Goal: Task Accomplishment & Management: Manage account settings

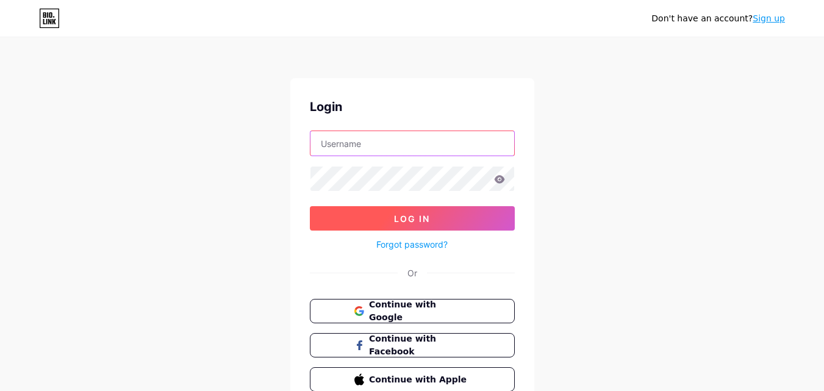
type input "arick.jonco@gmail.com"
click at [405, 213] on span "Log In" at bounding box center [412, 218] width 36 height 10
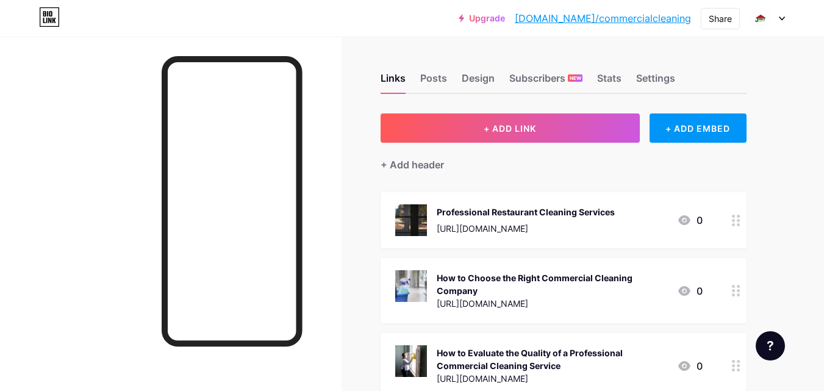
click at [779, 20] on icon at bounding box center [782, 18] width 6 height 4
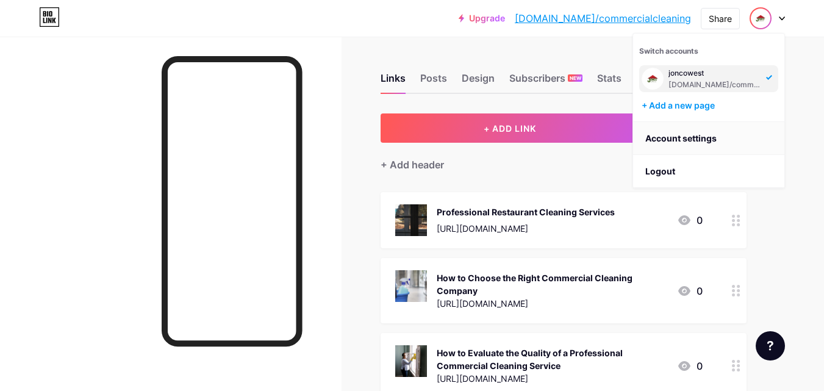
click at [704, 135] on link "Account settings" at bounding box center [708, 138] width 151 height 33
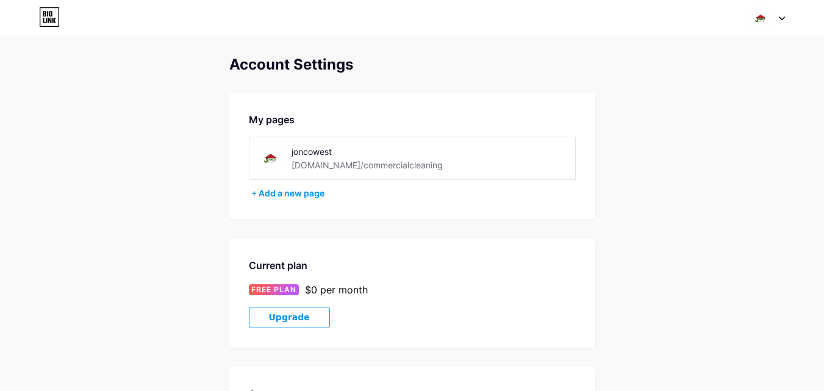
click at [760, 21] on img at bounding box center [760, 18] width 23 height 23
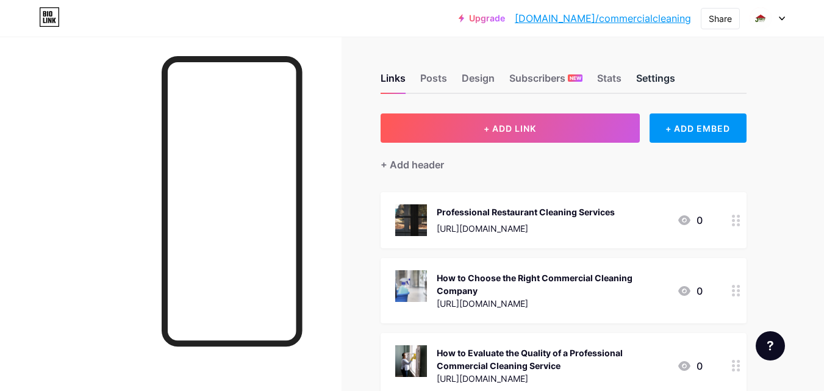
click at [657, 76] on div "Settings" at bounding box center [655, 82] width 39 height 22
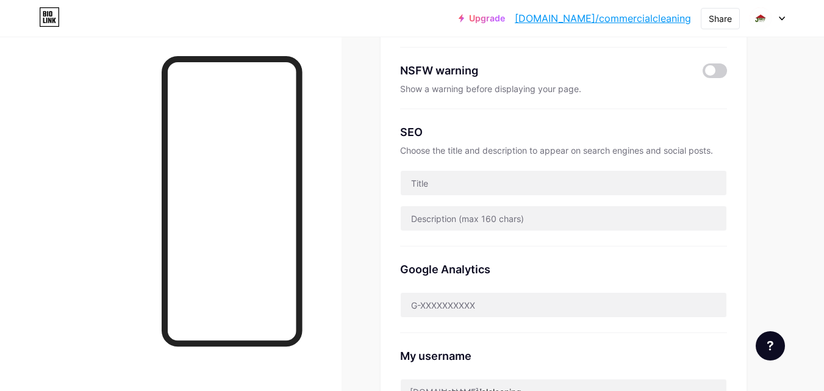
scroll to position [183, 0]
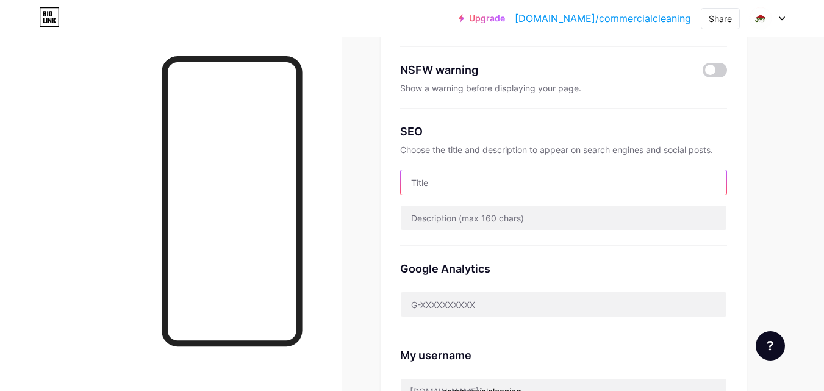
click at [473, 187] on input "text" at bounding box center [564, 182] width 326 height 24
paste input "Trusted Local & Long-Distance Movers"
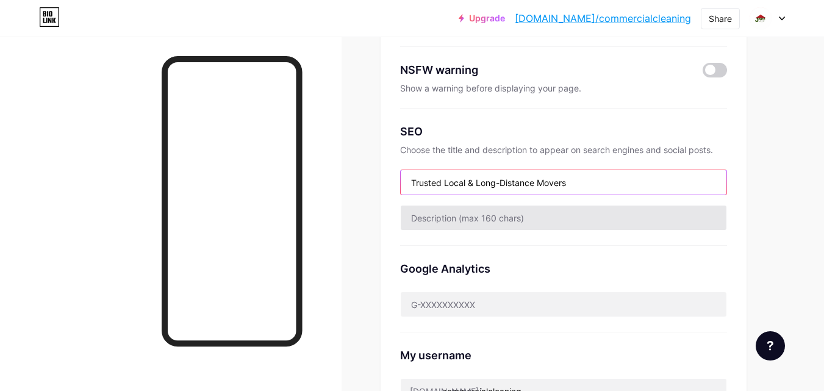
type input "Trusted Local & Long-Distance Movers"
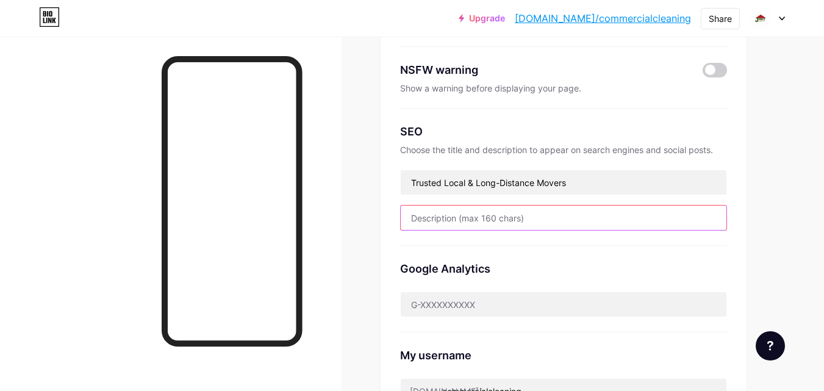
click at [453, 226] on input "text" at bounding box center [564, 218] width 326 height 24
click at [431, 213] on input "text" at bounding box center [564, 218] width 326 height 24
paste input "Economy Movers offers reliable residential and commercial moving services acros…"
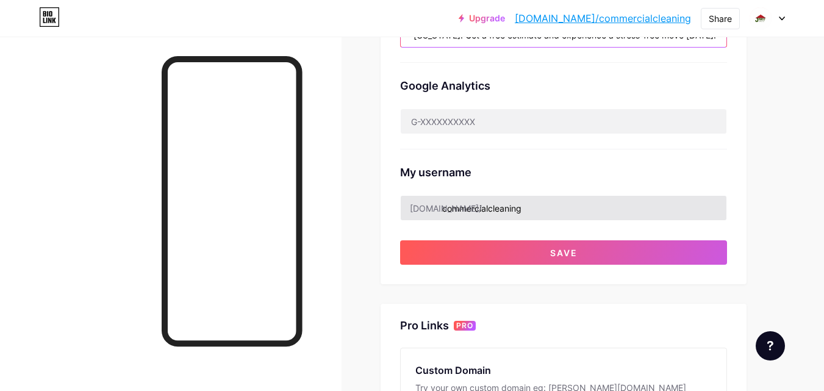
type input "Economy Movers offers reliable residential and commercial moving services acros…"
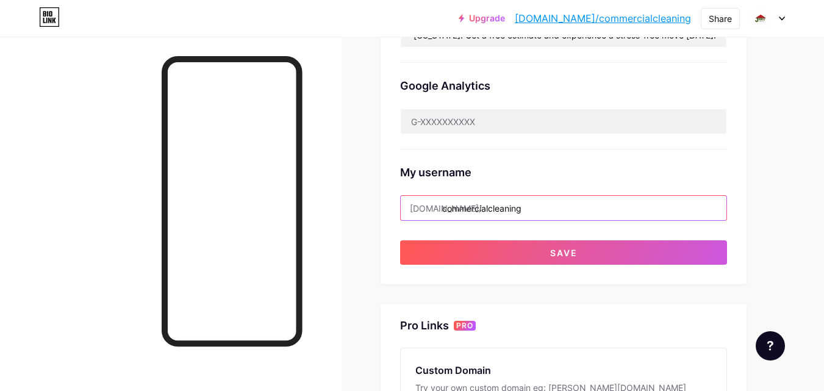
scroll to position [0, 0]
drag, startPoint x: 443, startPoint y: 204, endPoint x: 590, endPoint y: 204, distance: 147.6
click at [590, 204] on input "commercialcleaning" at bounding box center [564, 208] width 326 height 24
click at [462, 211] on input "text" at bounding box center [564, 208] width 326 height 24
paste input "economymoversri"
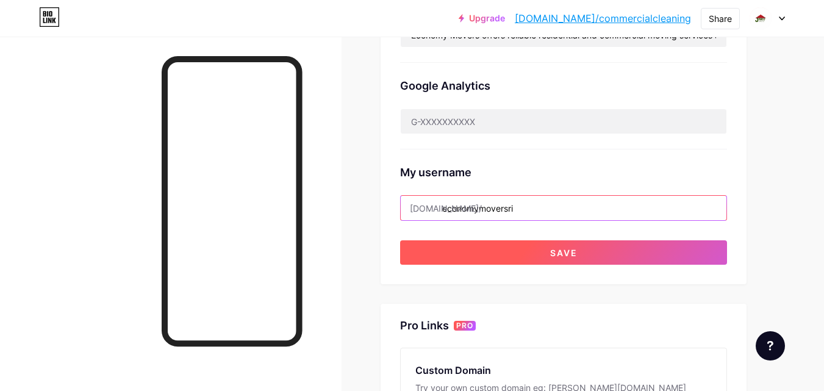
type input "economymoversri"
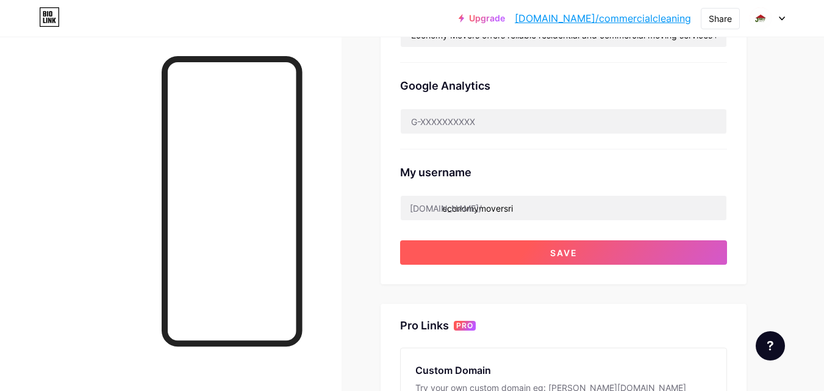
click at [559, 256] on span "Save" at bounding box center [563, 253] width 27 height 10
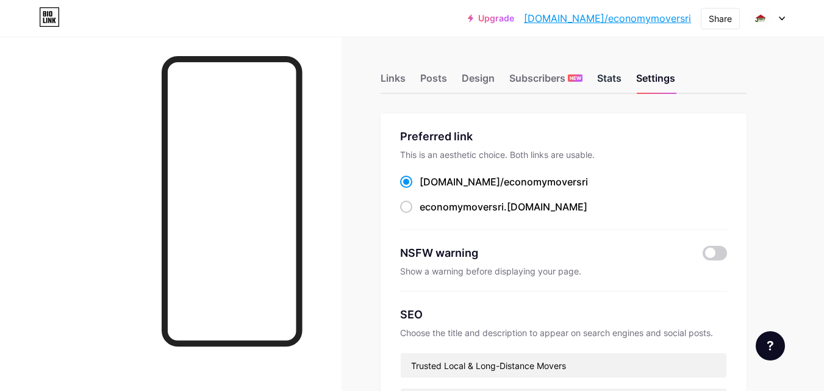
click at [614, 81] on div "Stats" at bounding box center [609, 82] width 24 height 22
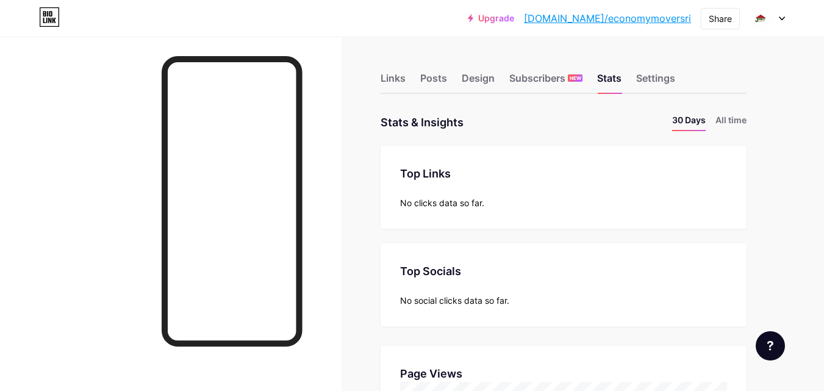
click at [776, 18] on div at bounding box center [767, 18] width 35 height 22
click at [762, 20] on img at bounding box center [761, 19] width 20 height 20
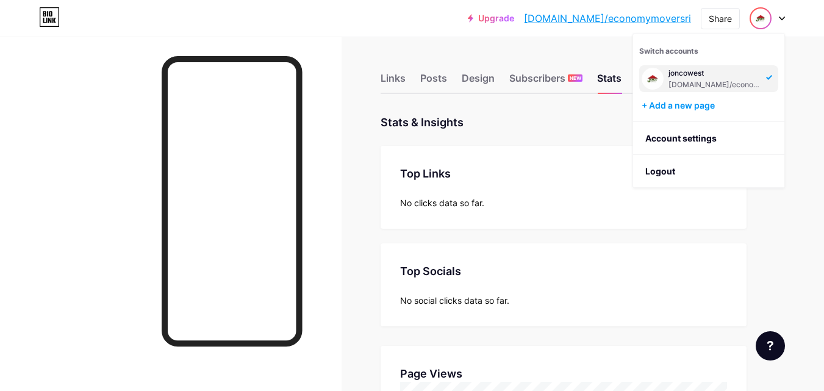
click at [694, 73] on div "joncowest" at bounding box center [715, 73] width 94 height 10
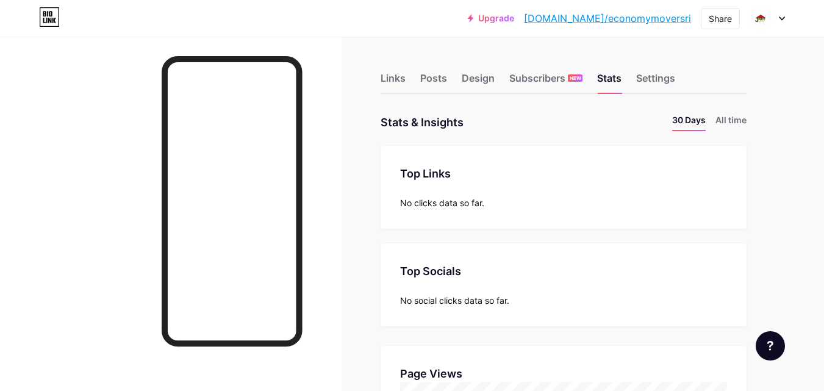
scroll to position [391, 824]
click at [476, 82] on div "Design" at bounding box center [478, 82] width 33 height 22
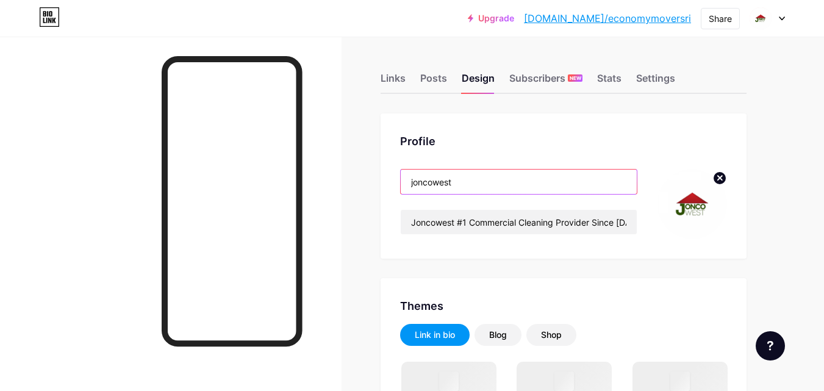
drag, startPoint x: 474, startPoint y: 185, endPoint x: 342, endPoint y: 178, distance: 132.5
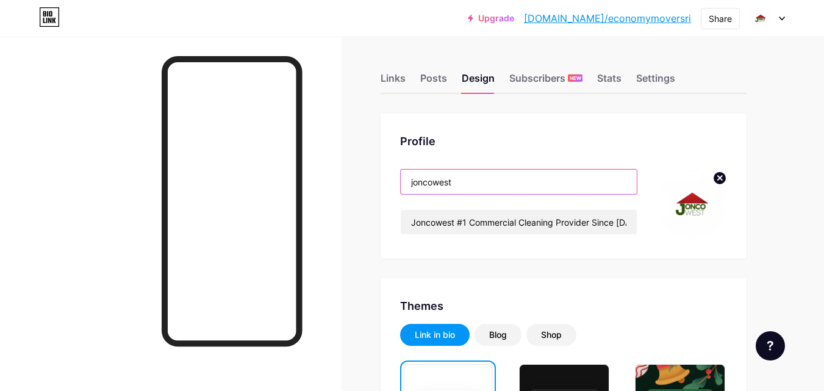
paste input "economymoversri"
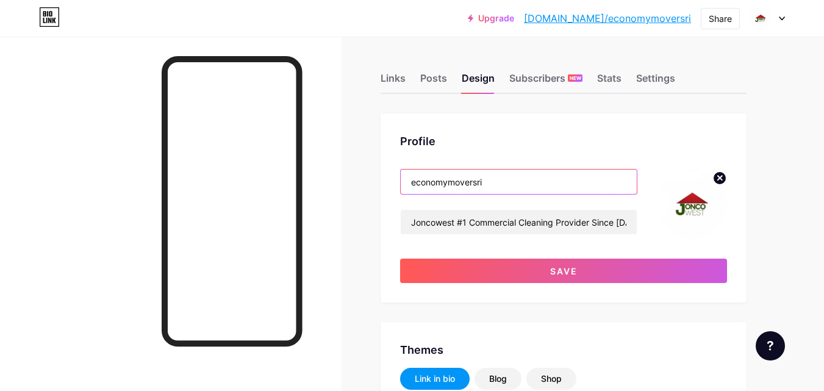
type input "economymoversri"
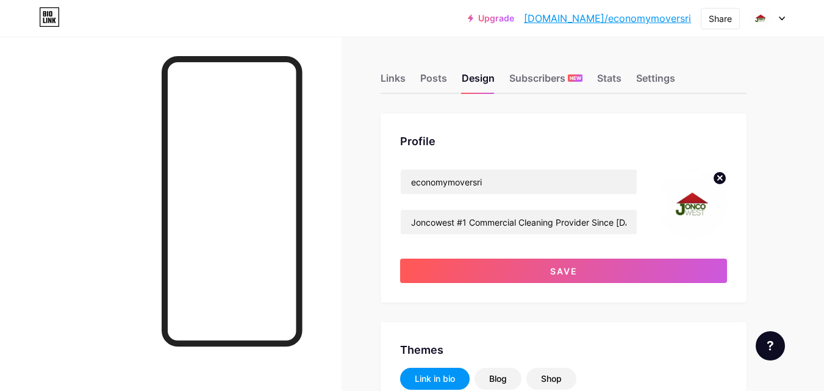
click at [723, 176] on circle at bounding box center [719, 177] width 13 height 13
click at [689, 206] on input "file" at bounding box center [692, 204] width 70 height 70
type input "C:\fakepath\Untitled design.png"
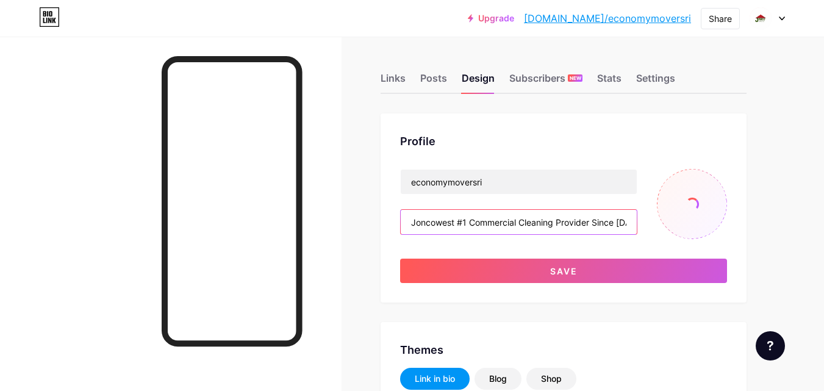
click at [502, 224] on input "Joncowest #1 Commercial Cleaning Provider Since [DATE]. Hire us for floor clean…" at bounding box center [519, 222] width 236 height 24
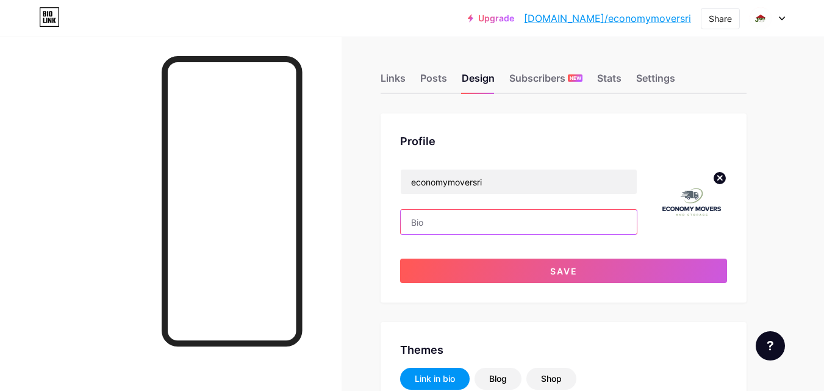
paste input "Economy Movers offers reliable residential and commercial moving services acros…"
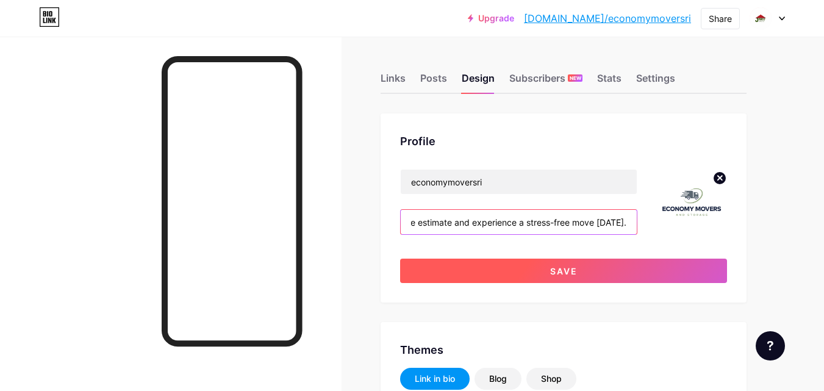
type input "Economy Movers offers reliable residential and commercial moving services acros…"
click at [535, 268] on button "Save" at bounding box center [563, 271] width 327 height 24
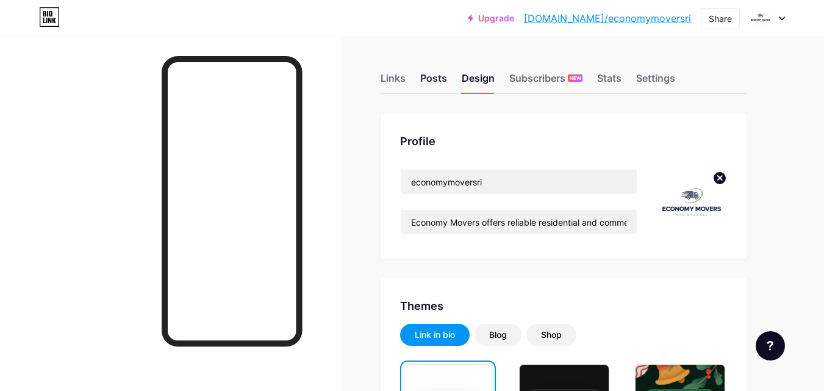
click at [443, 83] on div "Posts" at bounding box center [433, 82] width 27 height 22
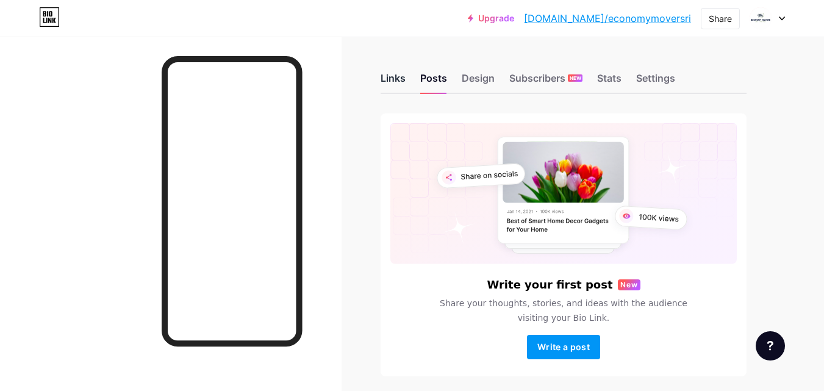
click at [396, 76] on div "Links" at bounding box center [393, 82] width 25 height 22
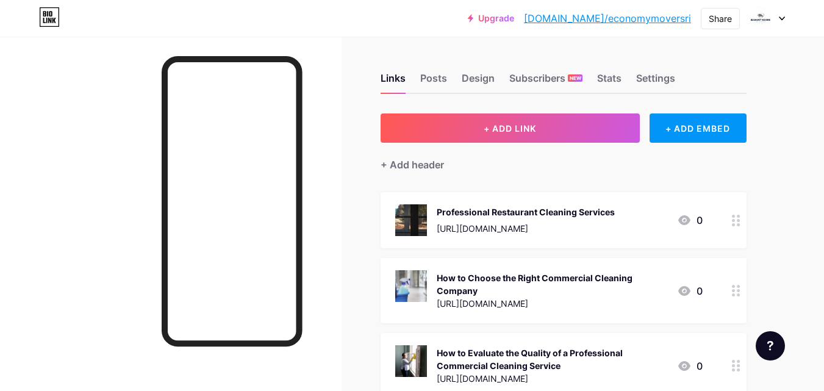
click at [739, 227] on div at bounding box center [736, 220] width 21 height 56
click at [715, 213] on div "Professional Restaurant Cleaning Services [URL][DOMAIN_NAME] 0" at bounding box center [564, 220] width 366 height 56
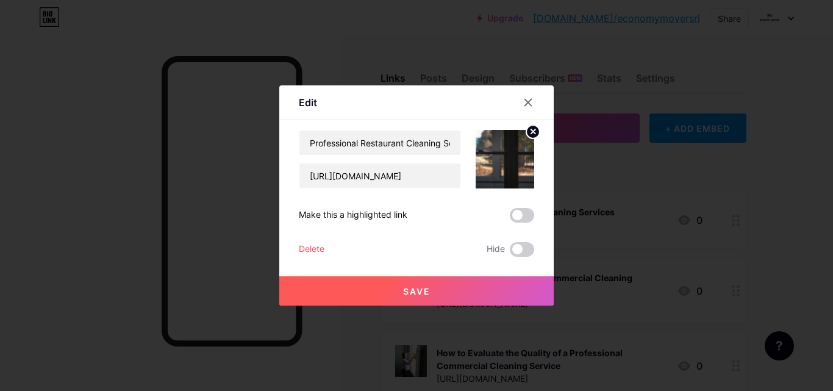
click at [299, 247] on div "Delete" at bounding box center [312, 249] width 26 height 15
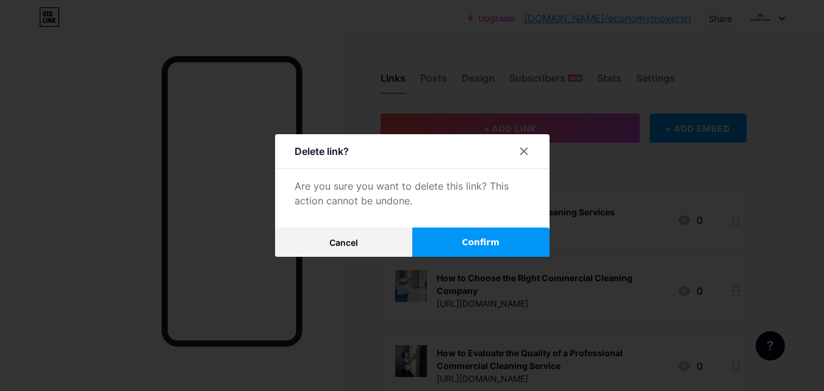
click at [469, 244] on span "Confirm" at bounding box center [481, 242] width 38 height 13
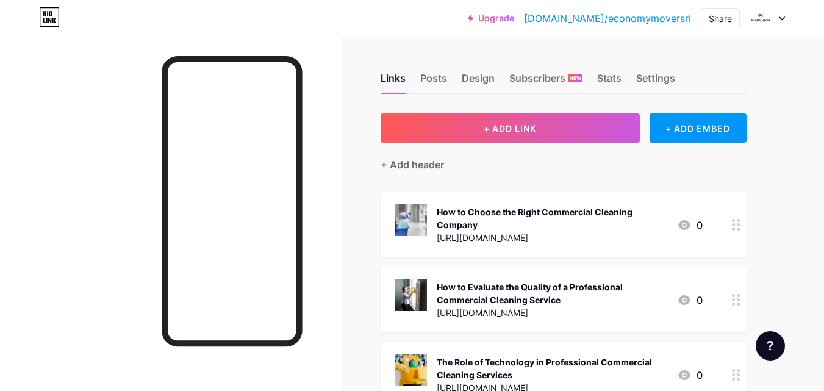
click at [688, 234] on div "How to Choose the Right Commercial Cleaning Company [URL][DOMAIN_NAME] 0" at bounding box center [548, 224] width 307 height 41
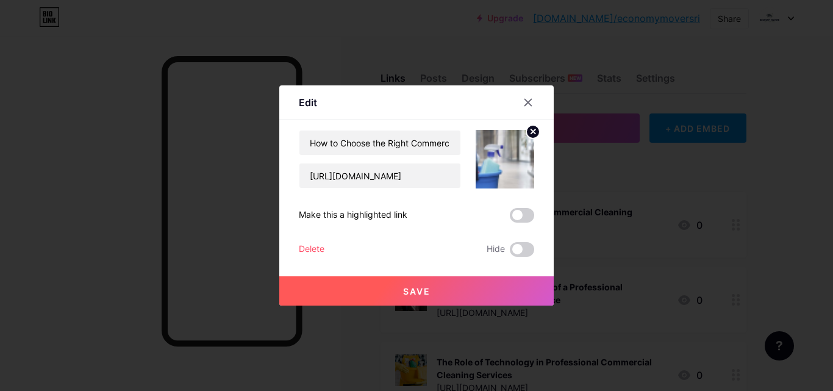
click at [311, 246] on div "Delete" at bounding box center [312, 249] width 26 height 15
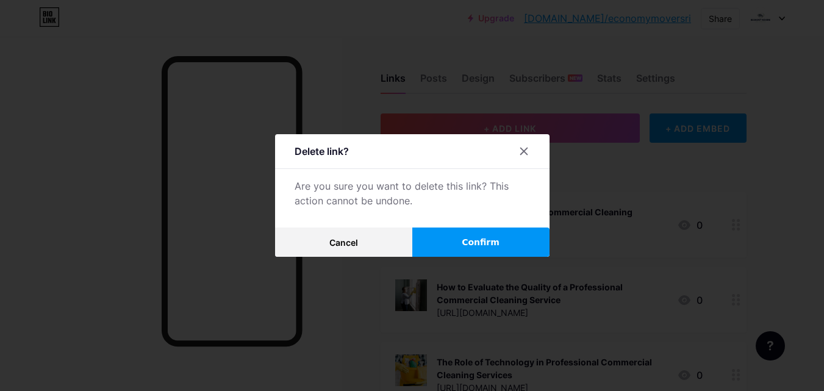
click at [467, 240] on span "Confirm" at bounding box center [481, 242] width 38 height 13
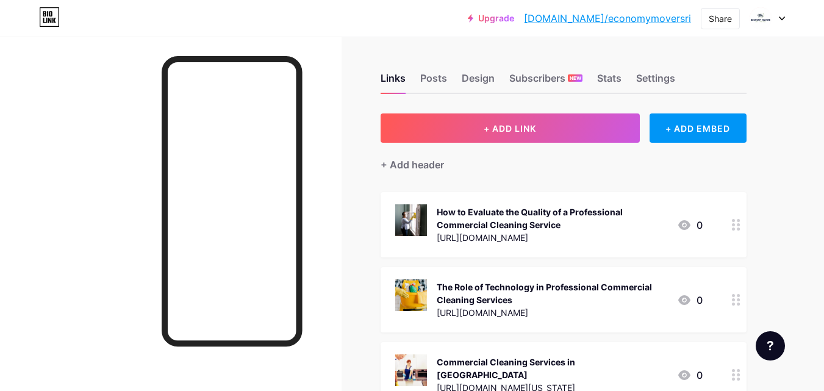
click at [675, 237] on div "How to Evaluate the Quality of a Professional Commercial Cleaning Service [URL]…" at bounding box center [548, 224] width 307 height 41
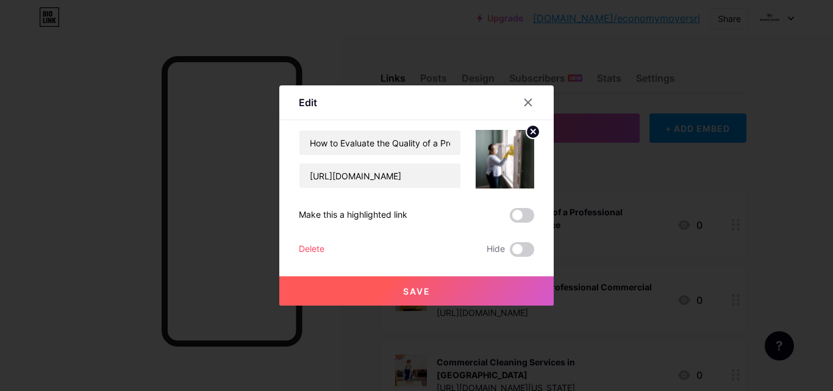
click at [306, 245] on div "Delete" at bounding box center [312, 249] width 26 height 15
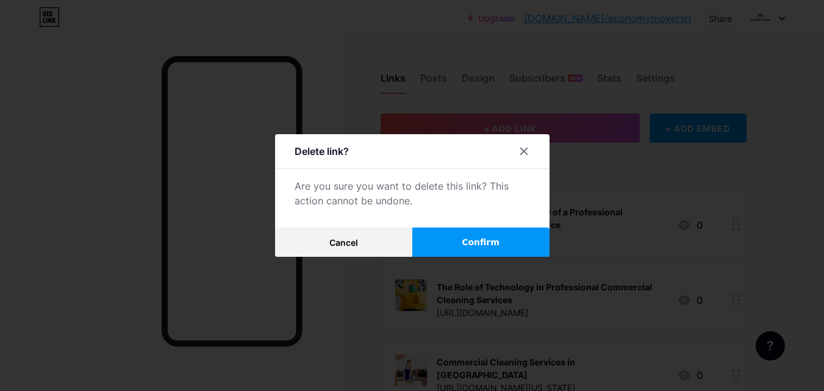
click at [467, 240] on span "Confirm" at bounding box center [481, 242] width 38 height 13
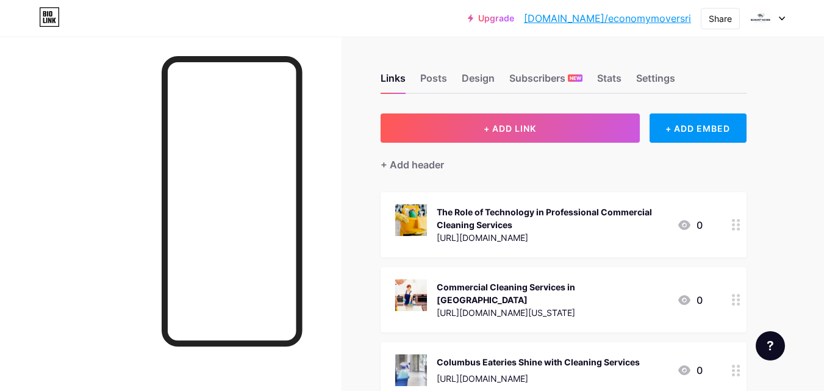
click at [693, 241] on div "The Role of Technology in Professional Commercial Cleaning Services [URL][DOMAI…" at bounding box center [548, 224] width 307 height 41
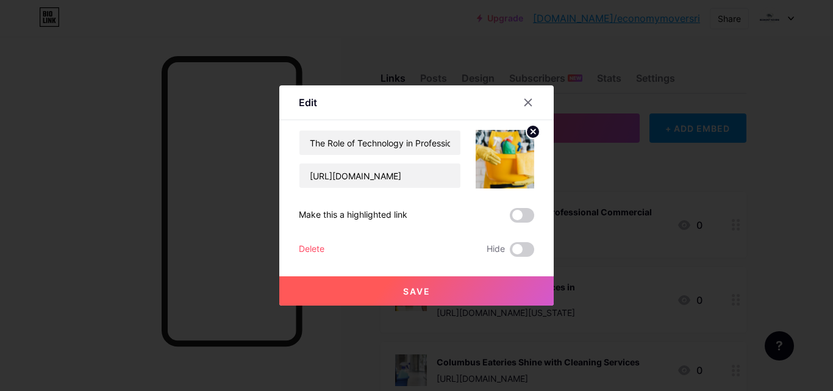
click at [313, 245] on div "Delete" at bounding box center [312, 249] width 26 height 15
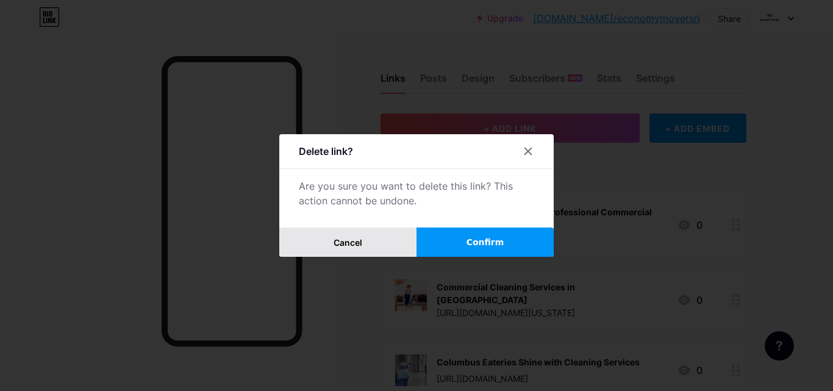
click at [313, 245] on button "Cancel" at bounding box center [347, 241] width 137 height 29
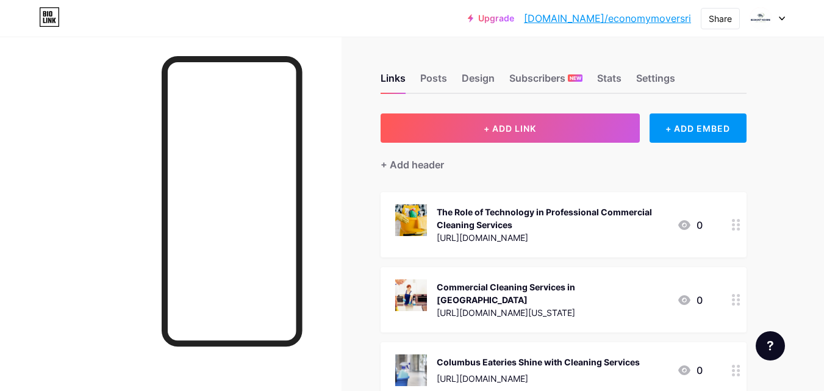
click at [703, 244] on div "The Role of Technology in Professional Commercial Cleaning Services [URL][DOMAI…" at bounding box center [564, 224] width 366 height 65
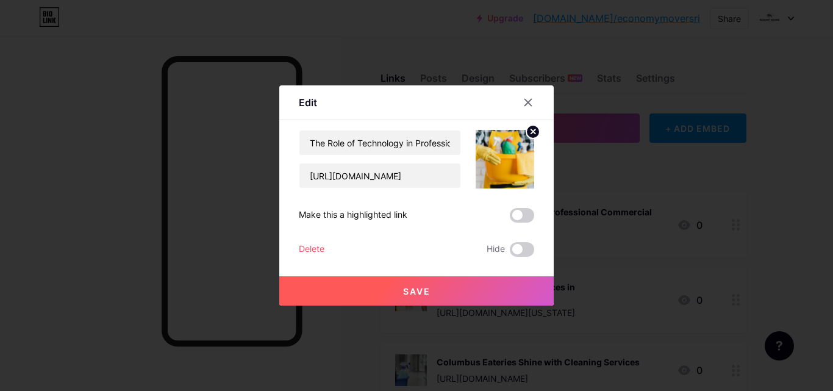
click at [312, 248] on div "Delete" at bounding box center [312, 249] width 26 height 15
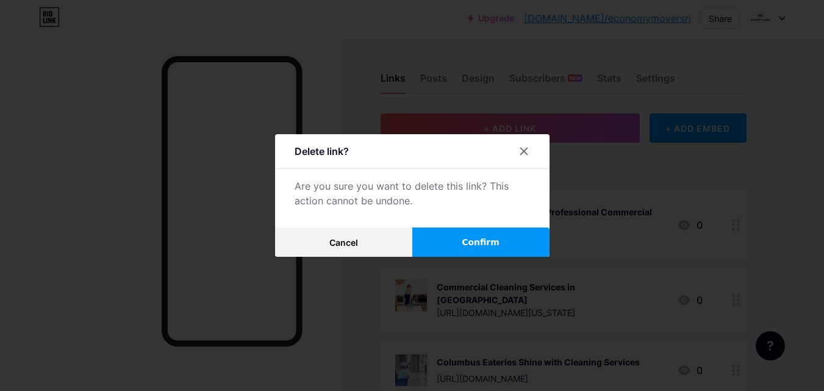
click at [446, 229] on button "Confirm" at bounding box center [480, 241] width 137 height 29
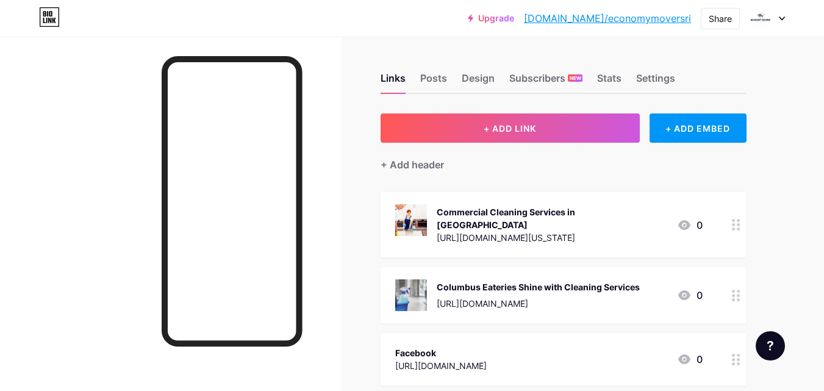
click at [685, 232] on div "Commercial Cleaning Services in [GEOGRAPHIC_DATA] [URL][DOMAIN_NAME][US_STATE] 0" at bounding box center [548, 224] width 307 height 41
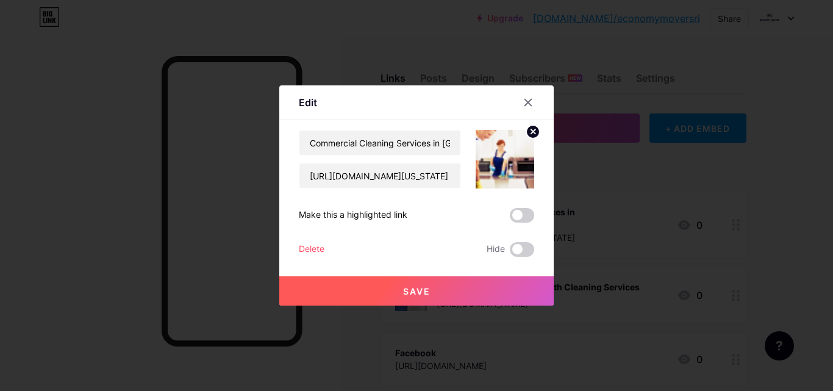
click at [310, 249] on div "Delete" at bounding box center [312, 249] width 26 height 15
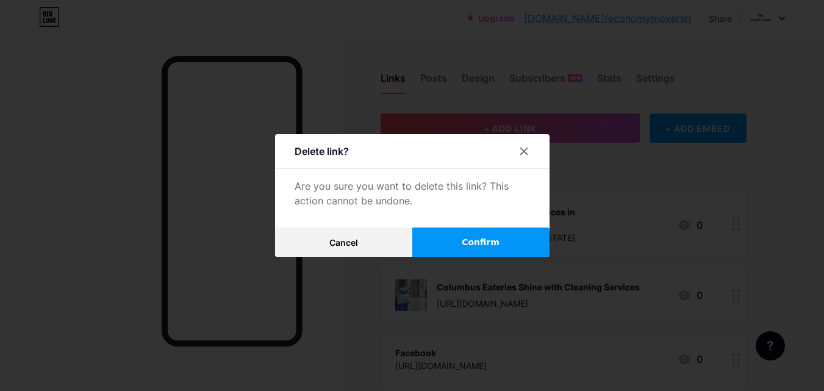
click at [487, 243] on span "Confirm" at bounding box center [481, 242] width 38 height 13
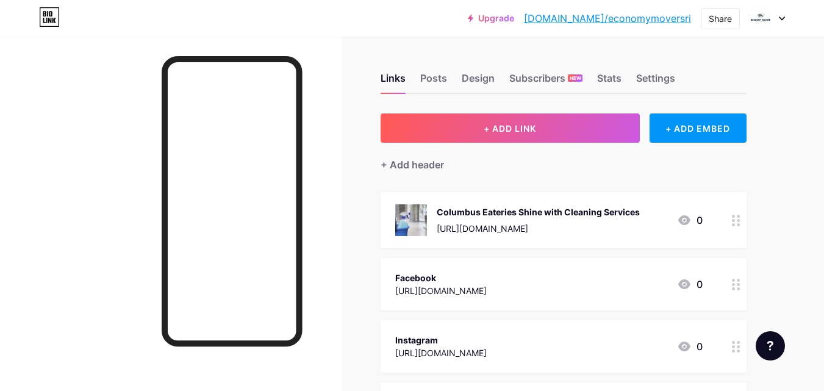
click at [681, 235] on div "Columbus Eateries Shine with Cleaning Services [URL][DOMAIN_NAME] 0" at bounding box center [548, 220] width 307 height 32
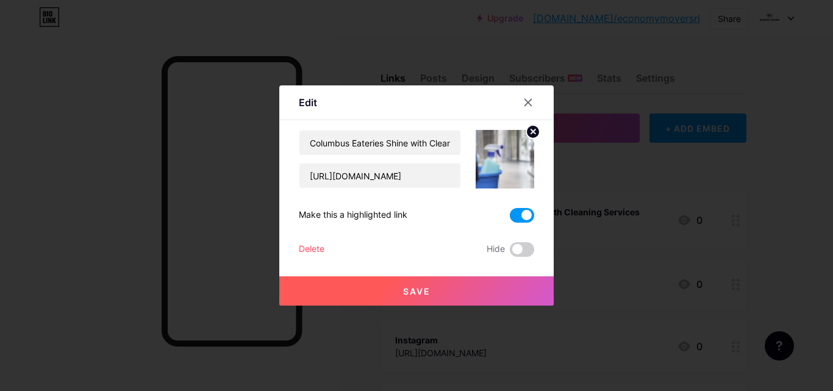
click at [303, 249] on div "Delete" at bounding box center [312, 249] width 26 height 15
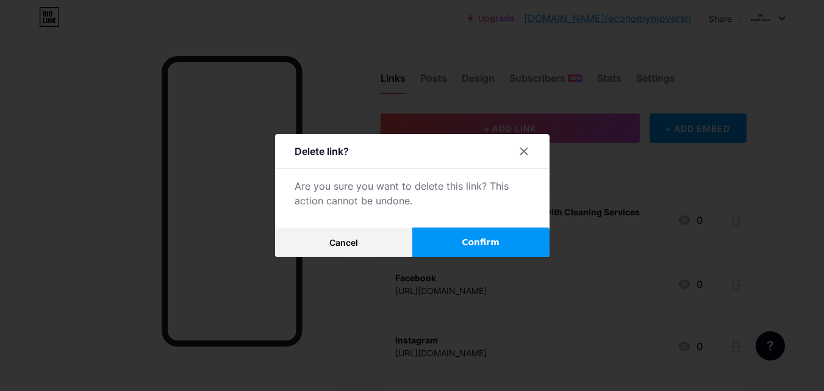
click at [504, 243] on button "Confirm" at bounding box center [480, 241] width 137 height 29
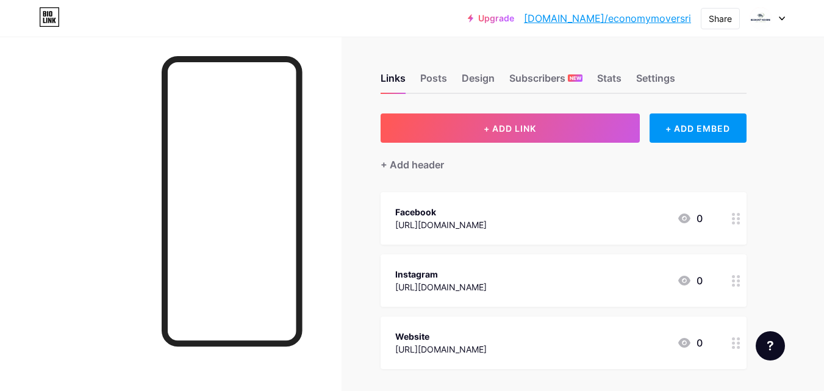
click at [653, 232] on div "Facebook [URL][DOMAIN_NAME] 0" at bounding box center [564, 218] width 366 height 52
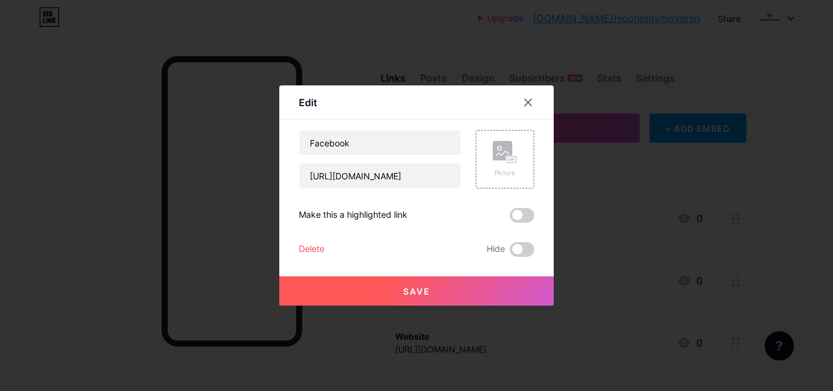
click at [306, 247] on div "Delete" at bounding box center [312, 249] width 26 height 15
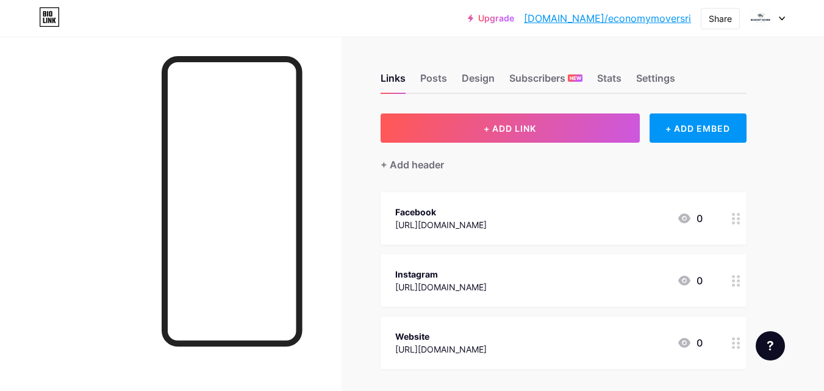
click at [675, 242] on div "Facebook [URL][DOMAIN_NAME] 0" at bounding box center [564, 218] width 366 height 52
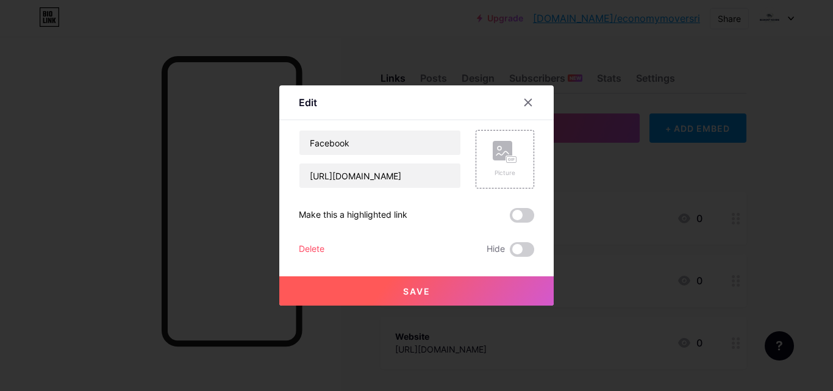
click at [309, 247] on div "Delete" at bounding box center [312, 249] width 26 height 15
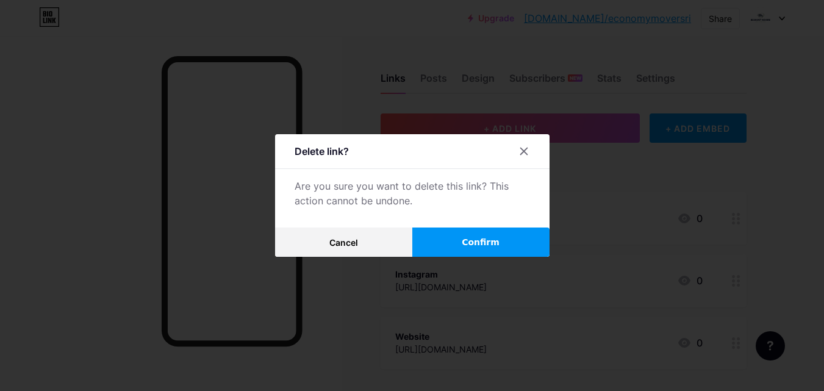
click at [464, 251] on button "Confirm" at bounding box center [480, 241] width 137 height 29
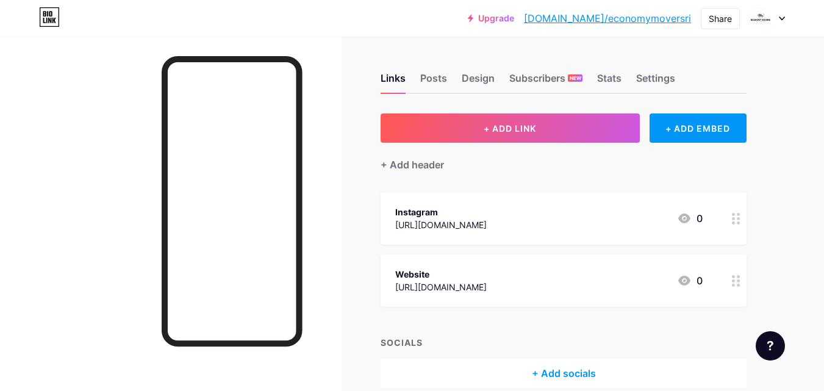
click at [659, 232] on div "Instagram [URL][DOMAIN_NAME] 0" at bounding box center [564, 218] width 366 height 52
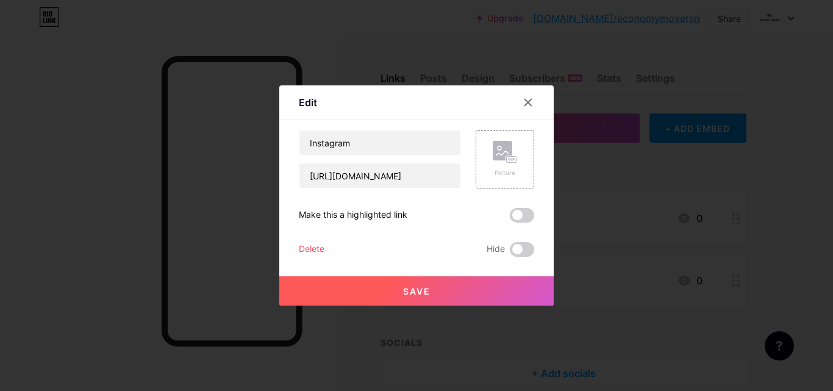
click at [308, 248] on div "Delete" at bounding box center [312, 249] width 26 height 15
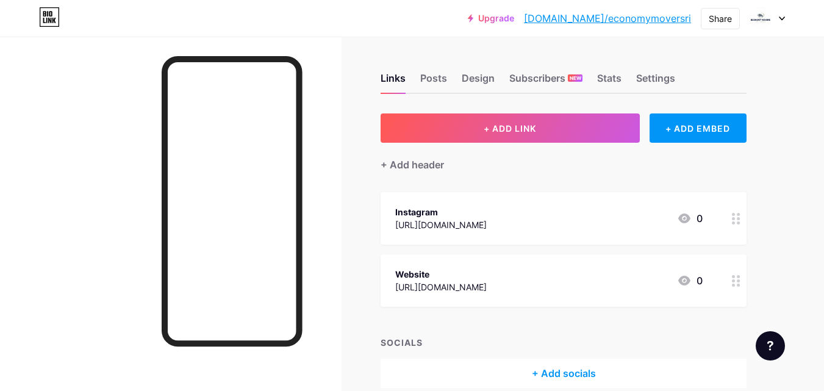
click at [684, 243] on div "Instagram [URL][DOMAIN_NAME] 0" at bounding box center [564, 218] width 366 height 52
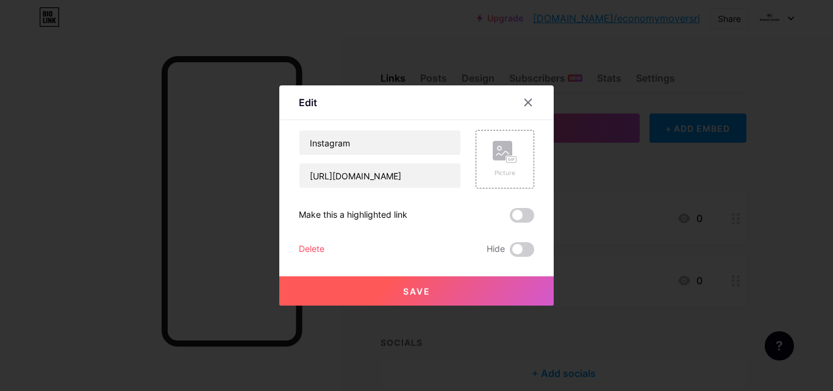
click at [313, 249] on div "Delete" at bounding box center [312, 249] width 26 height 15
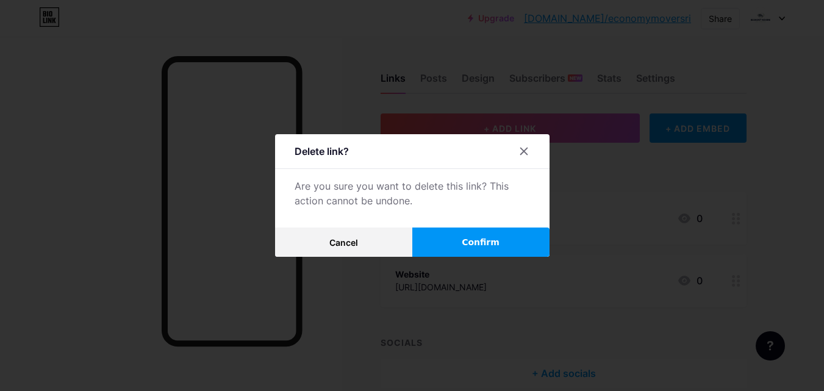
click at [496, 238] on span "Confirm" at bounding box center [481, 242] width 38 height 13
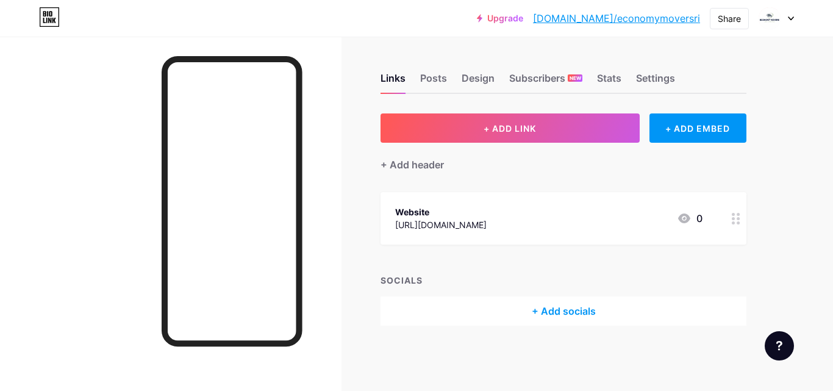
click at [498, 225] on div "Website [URL][DOMAIN_NAME] 0" at bounding box center [548, 218] width 307 height 28
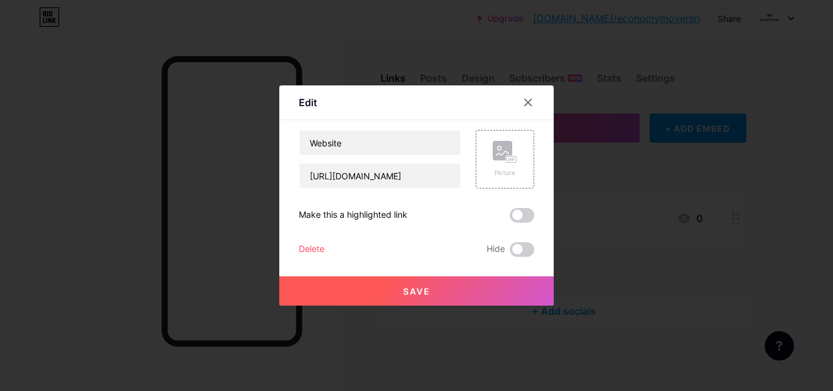
click at [377, 206] on div "Website [URL][DOMAIN_NAME] Picture Make this a highlighted link Delete Hide Save" at bounding box center [416, 193] width 235 height 127
click at [377, 215] on div "Make this a highlighted link" at bounding box center [353, 215] width 109 height 15
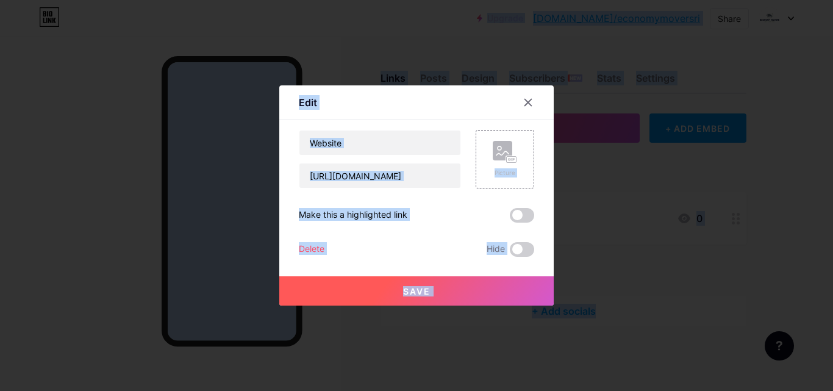
click at [413, 213] on div "Make this a highlighted link" at bounding box center [416, 215] width 235 height 15
click at [410, 173] on input "[URL][DOMAIN_NAME]" at bounding box center [379, 175] width 161 height 24
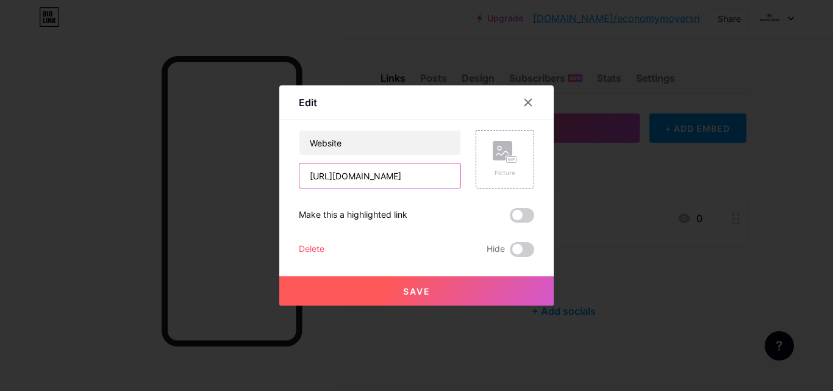
paste input "[DOMAIN_NAME]"
type input "[URL][DOMAIN_NAME]"
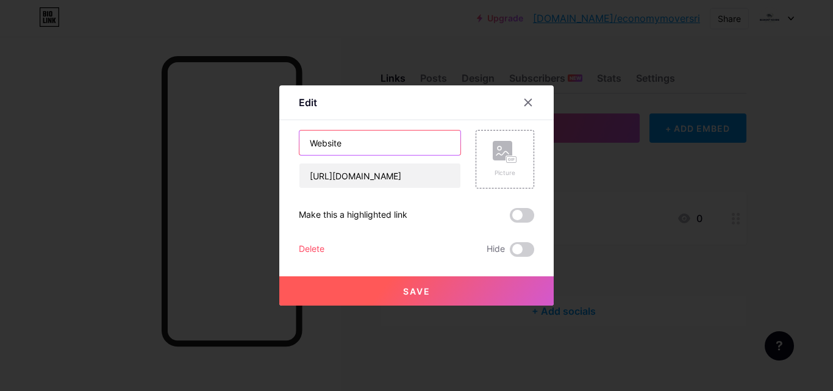
click at [362, 151] on input "Website" at bounding box center [379, 143] width 161 height 24
click at [362, 149] on input "Website" at bounding box center [379, 143] width 161 height 24
paste input "economymoversri"
paste input "text"
type input "economymoversri"
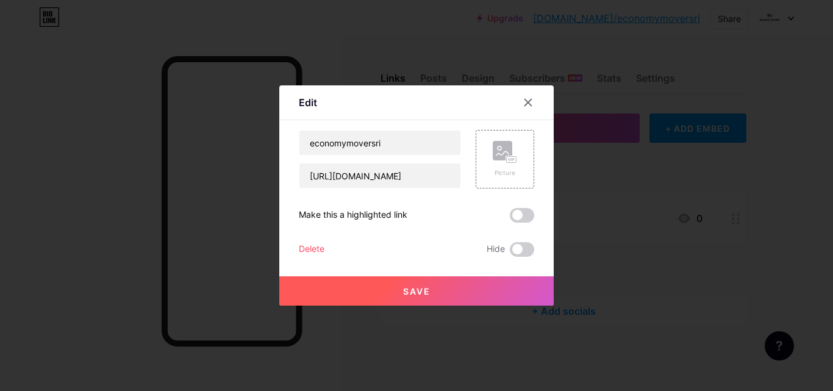
click at [518, 216] on span at bounding box center [522, 215] width 24 height 15
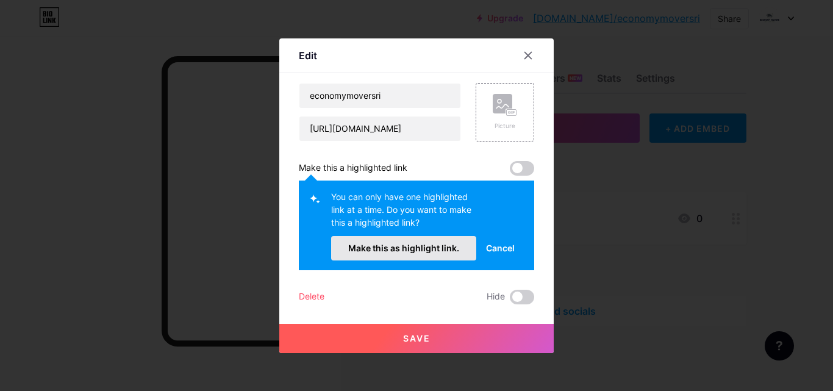
click at [448, 250] on span "Make this as highlight link." at bounding box center [403, 248] width 111 height 10
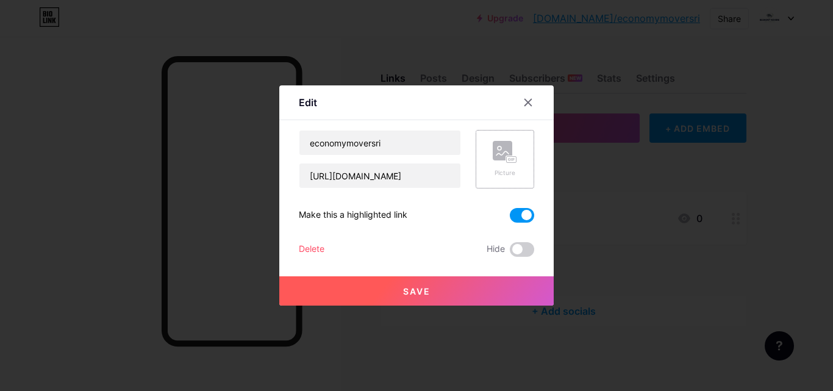
click at [484, 173] on div "Picture" at bounding box center [505, 159] width 59 height 59
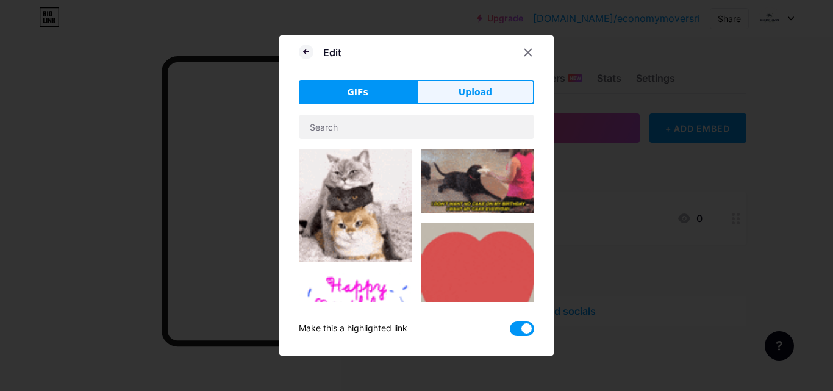
click at [449, 98] on button "Upload" at bounding box center [476, 92] width 118 height 24
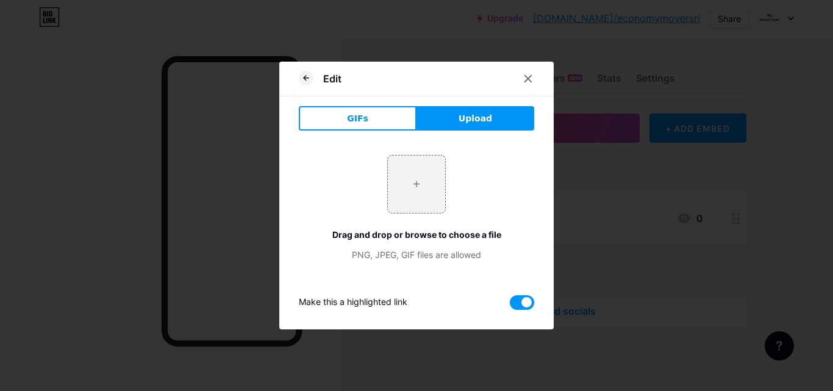
click at [459, 123] on span "Upload" at bounding box center [476, 118] width 34 height 13
click at [424, 184] on input "file" at bounding box center [416, 184] width 57 height 57
type input "C:\fakepath\Untitled design.png"
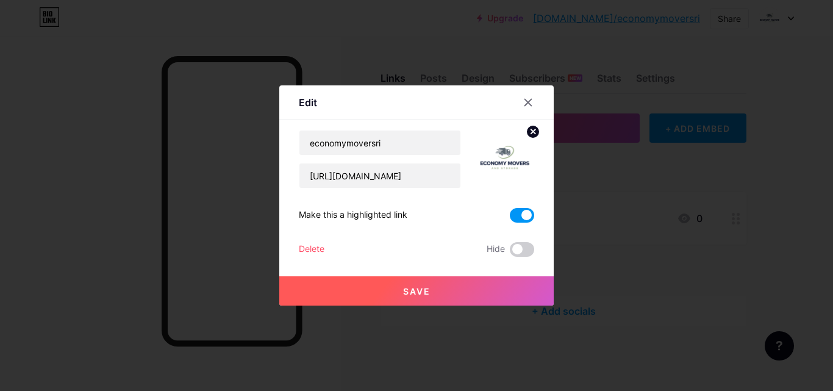
click at [412, 291] on span "Save" at bounding box center [416, 291] width 27 height 10
click at [0, 0] on span at bounding box center [0, 0] width 0 height 0
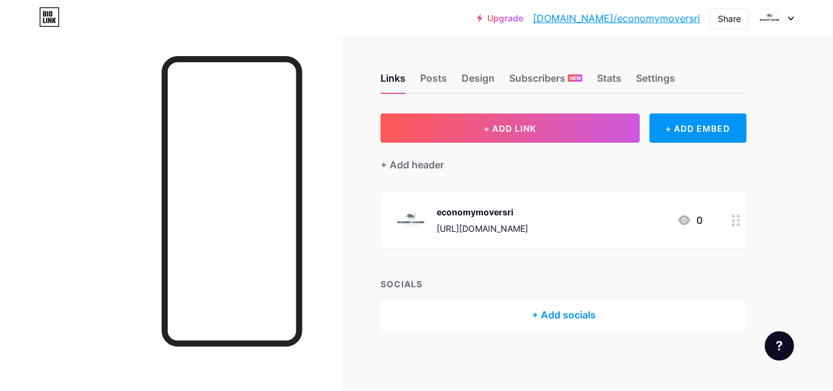
click at [640, 21] on link "[DOMAIN_NAME]/economymoversri" at bounding box center [616, 18] width 167 height 15
